Goal: Use online tool/utility: Utilize a website feature to perform a specific function

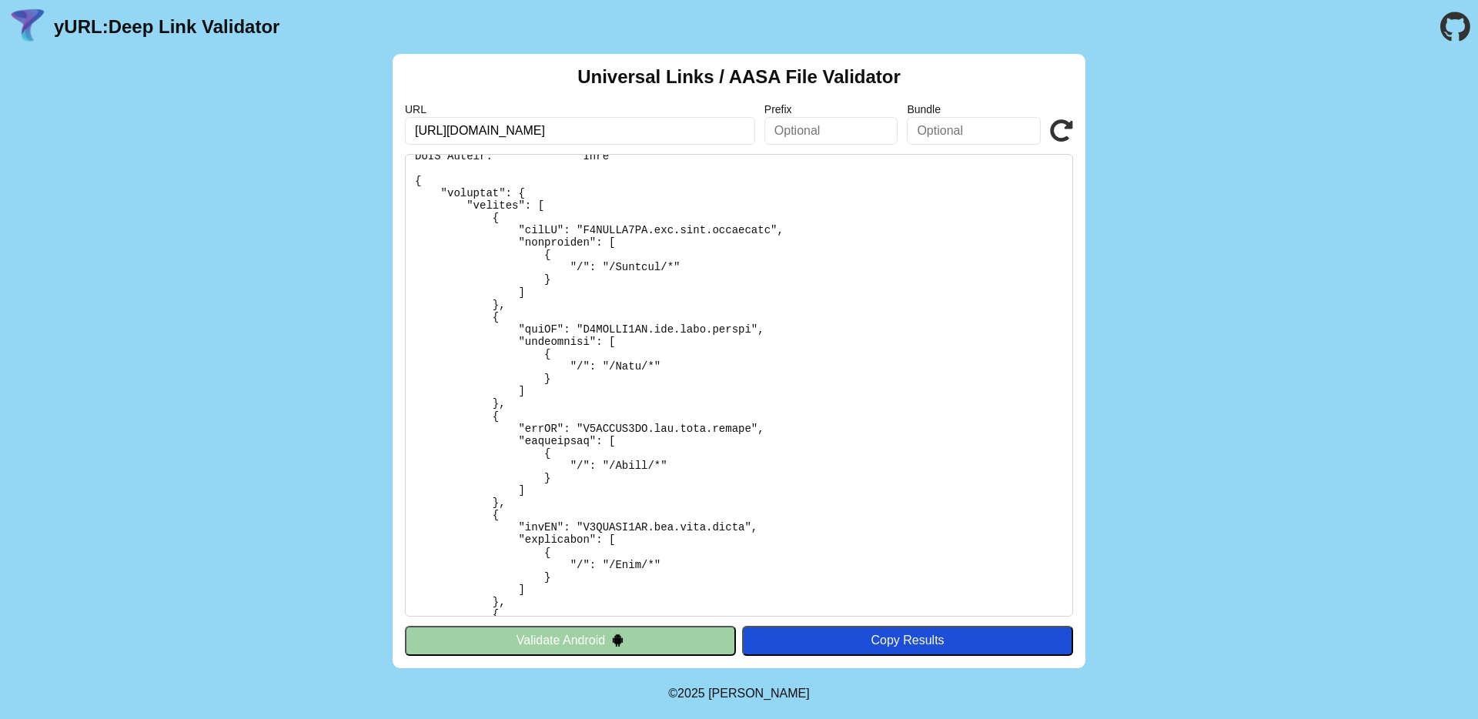
scroll to position [113, 0]
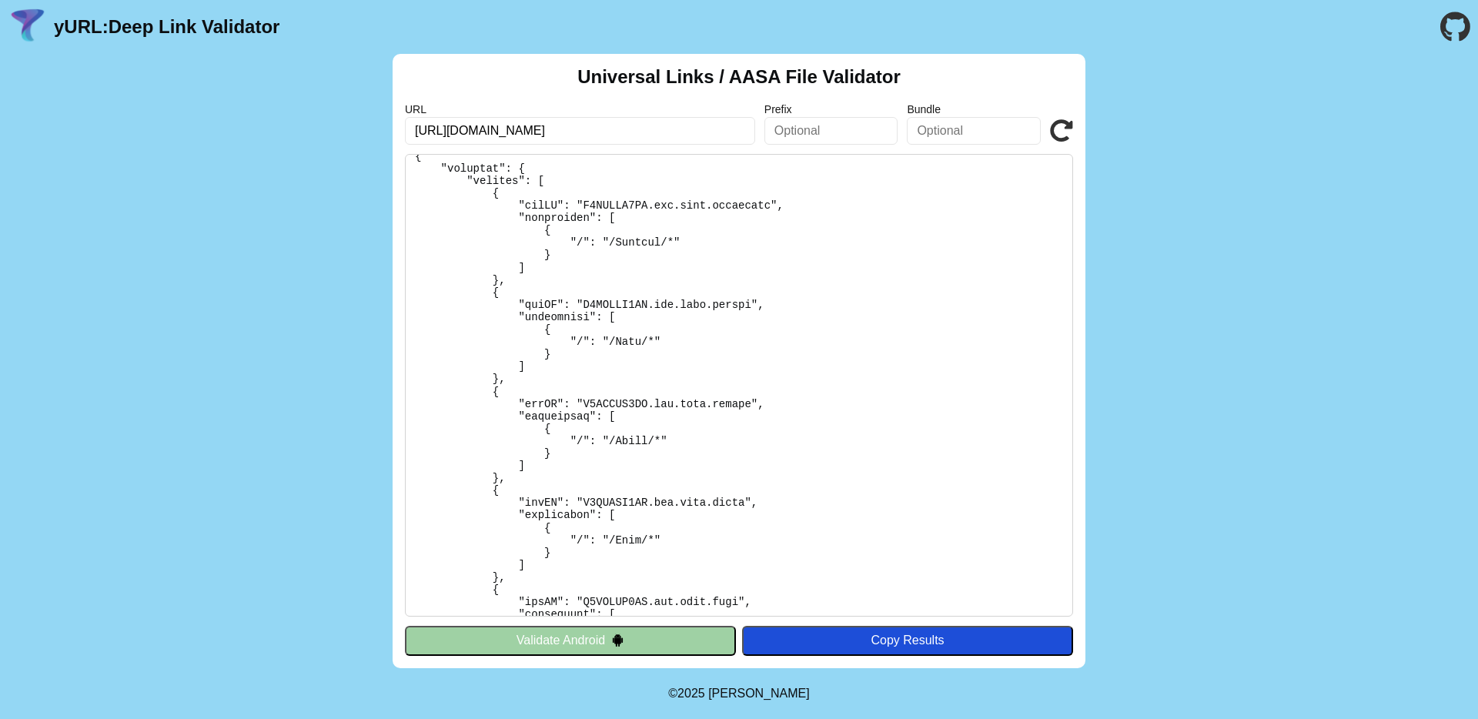
click at [579, 620] on div "Universal Links / AASA File Validator URL [URL][DOMAIN_NAME] Prefix Bundle Vali…" at bounding box center [739, 361] width 693 height 614
click at [573, 636] on button "Validate Android" at bounding box center [570, 640] width 331 height 29
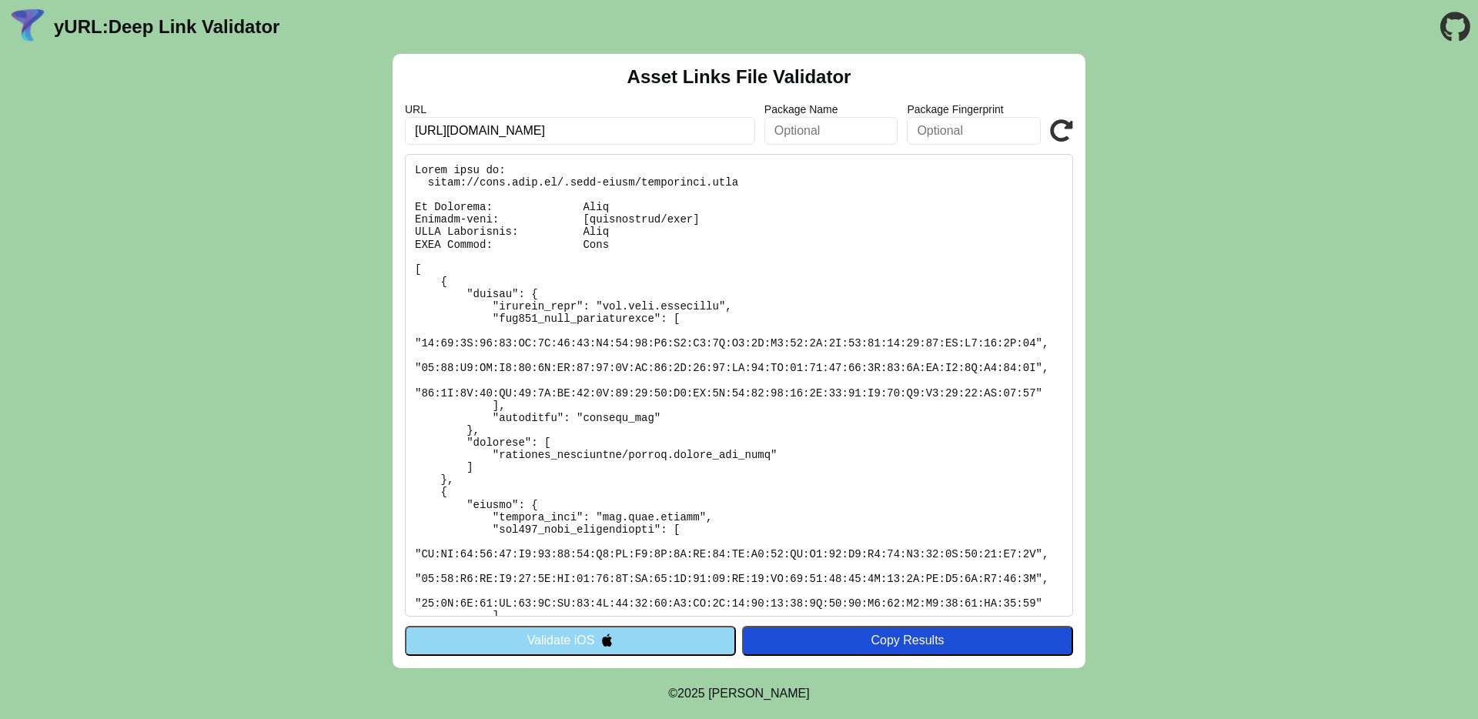
click at [681, 309] on pre at bounding box center [739, 385] width 668 height 463
click at [579, 340] on pre at bounding box center [739, 385] width 668 height 463
click at [576, 343] on pre at bounding box center [739, 385] width 668 height 463
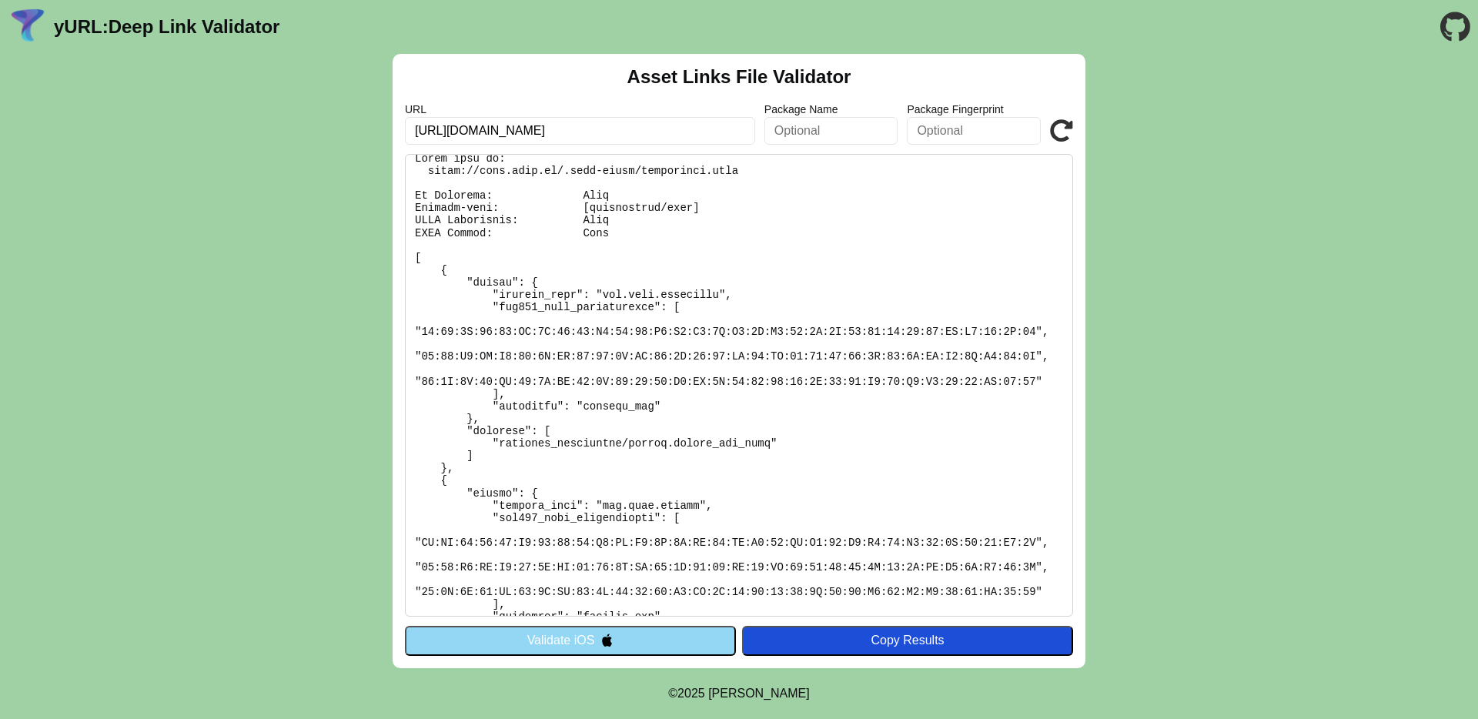
scroll to position [25, 0]
